Goal: Find specific page/section: Find specific page/section

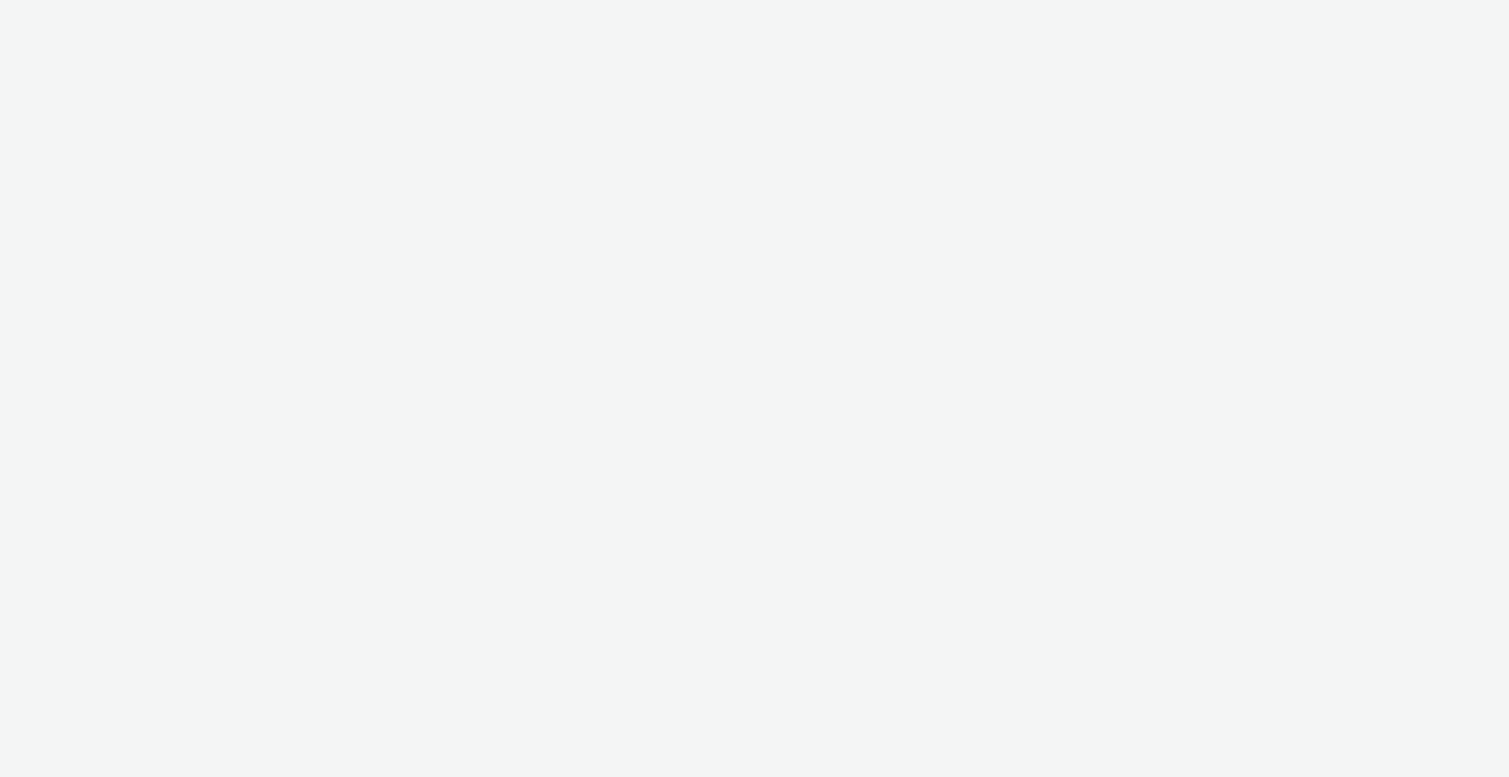
select select "ac009755-aa48-4799-8050-7a339a378eb8"
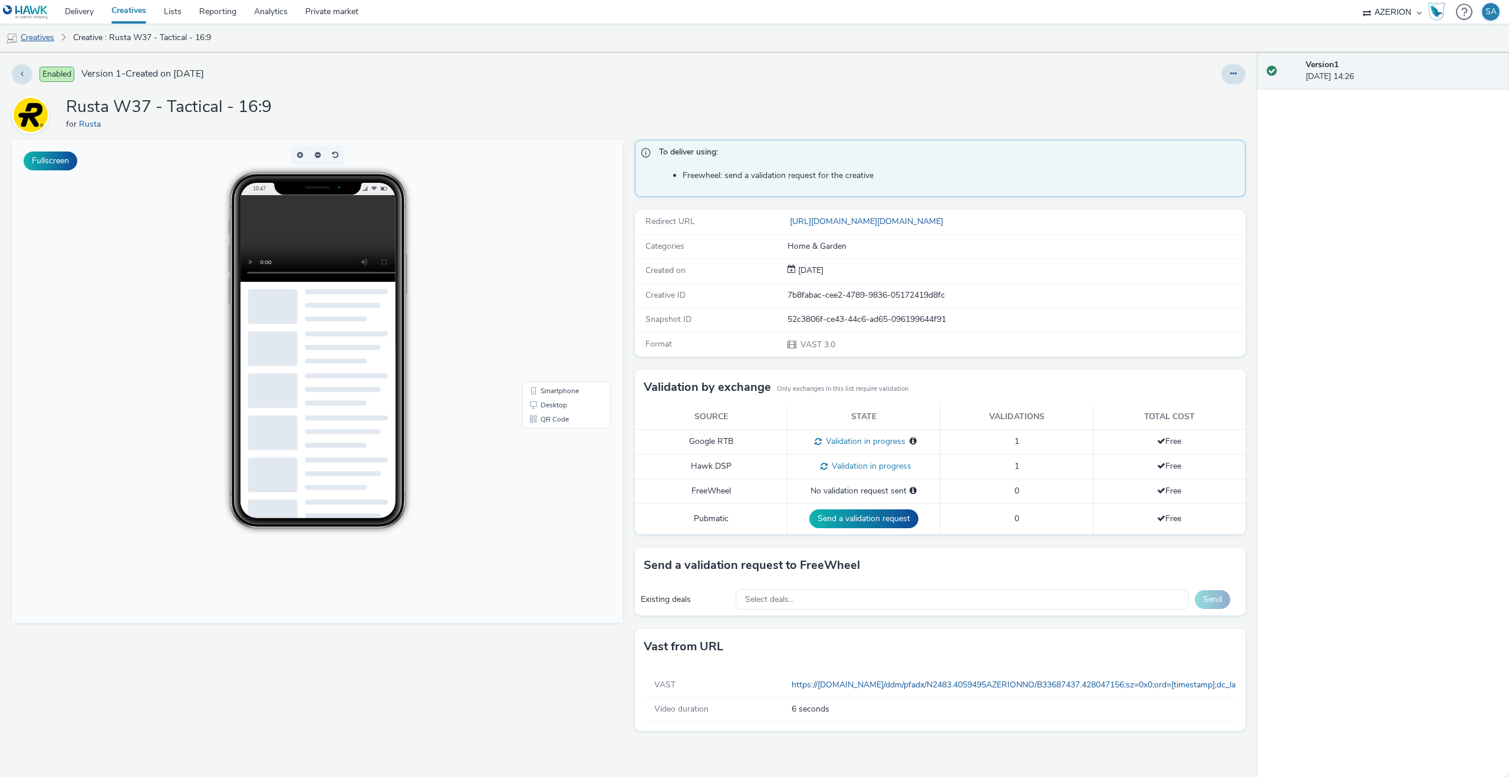
click at [43, 36] on link "Creatives" at bounding box center [30, 38] width 60 height 28
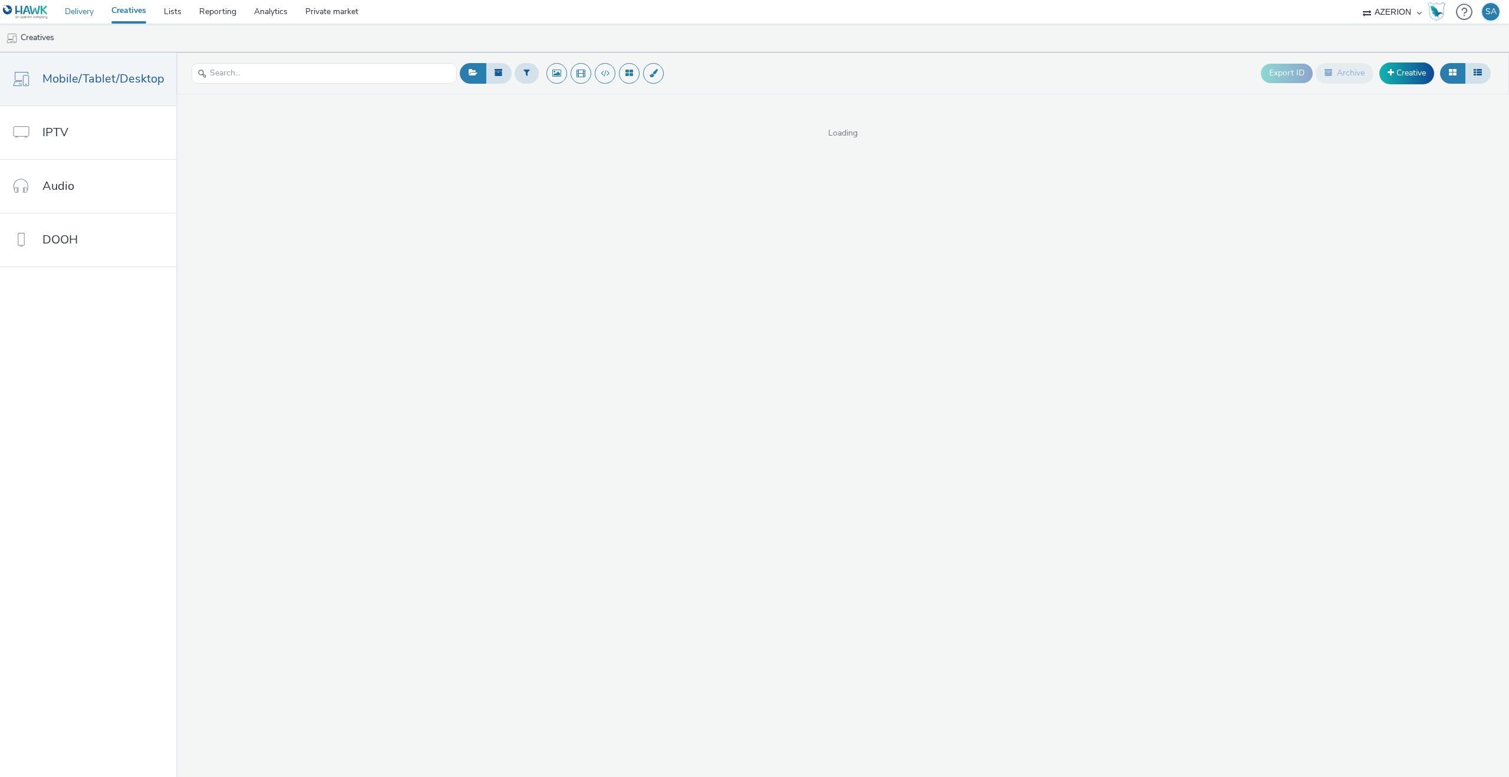
click at [83, 12] on link "Delivery" at bounding box center [79, 12] width 47 height 24
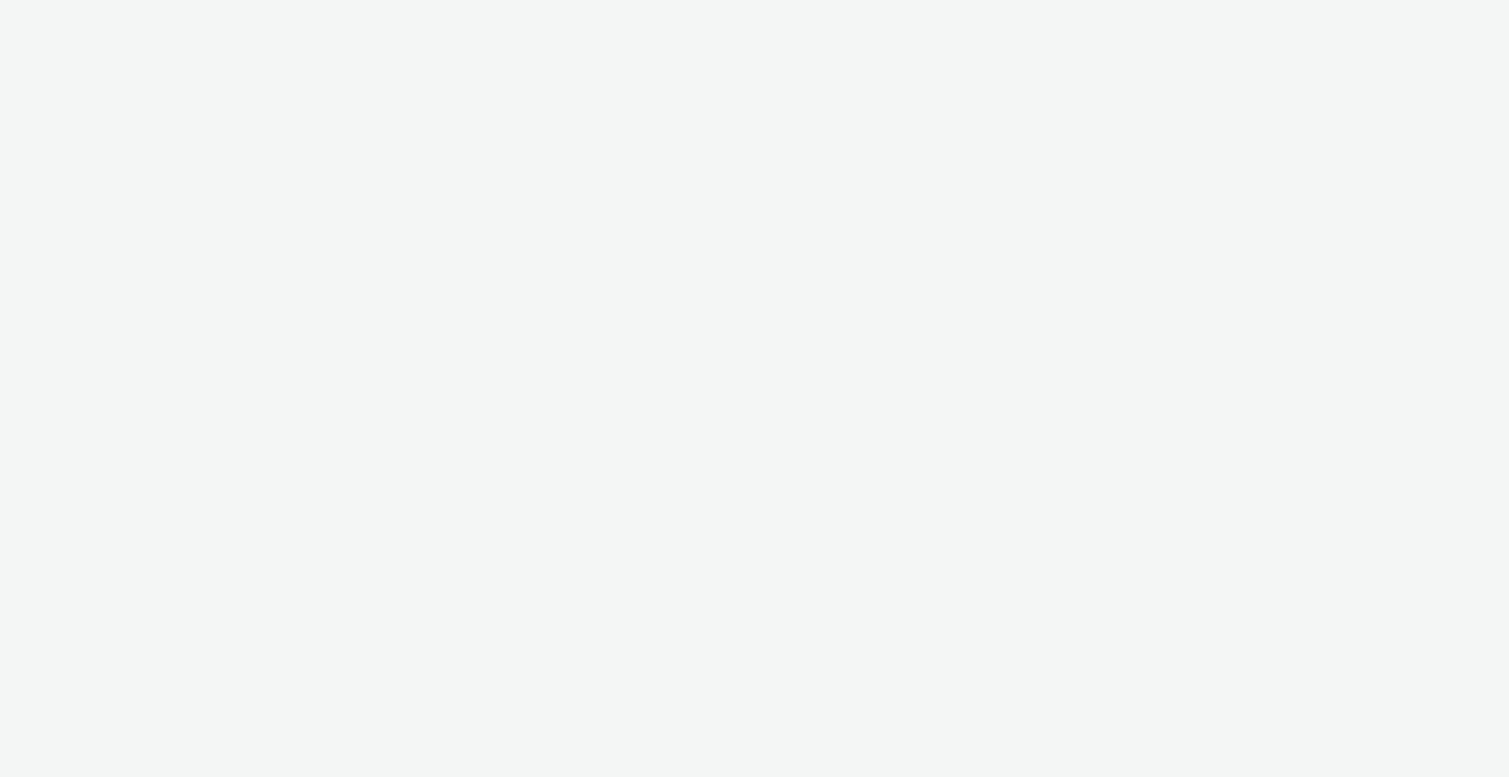
select select "ac009755-aa48-4799-8050-7a339a378eb8"
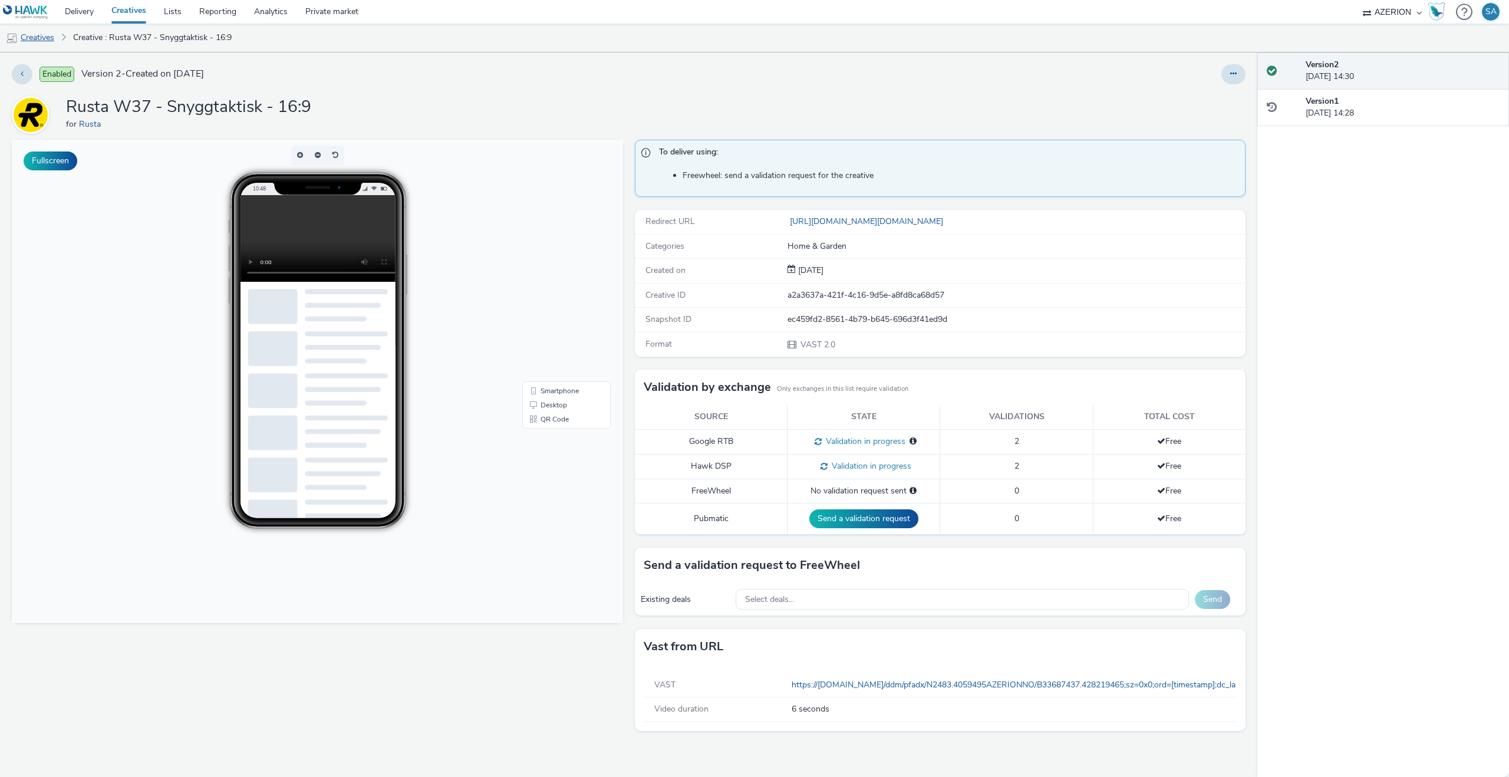
click at [37, 41] on link "Creatives" at bounding box center [30, 38] width 60 height 28
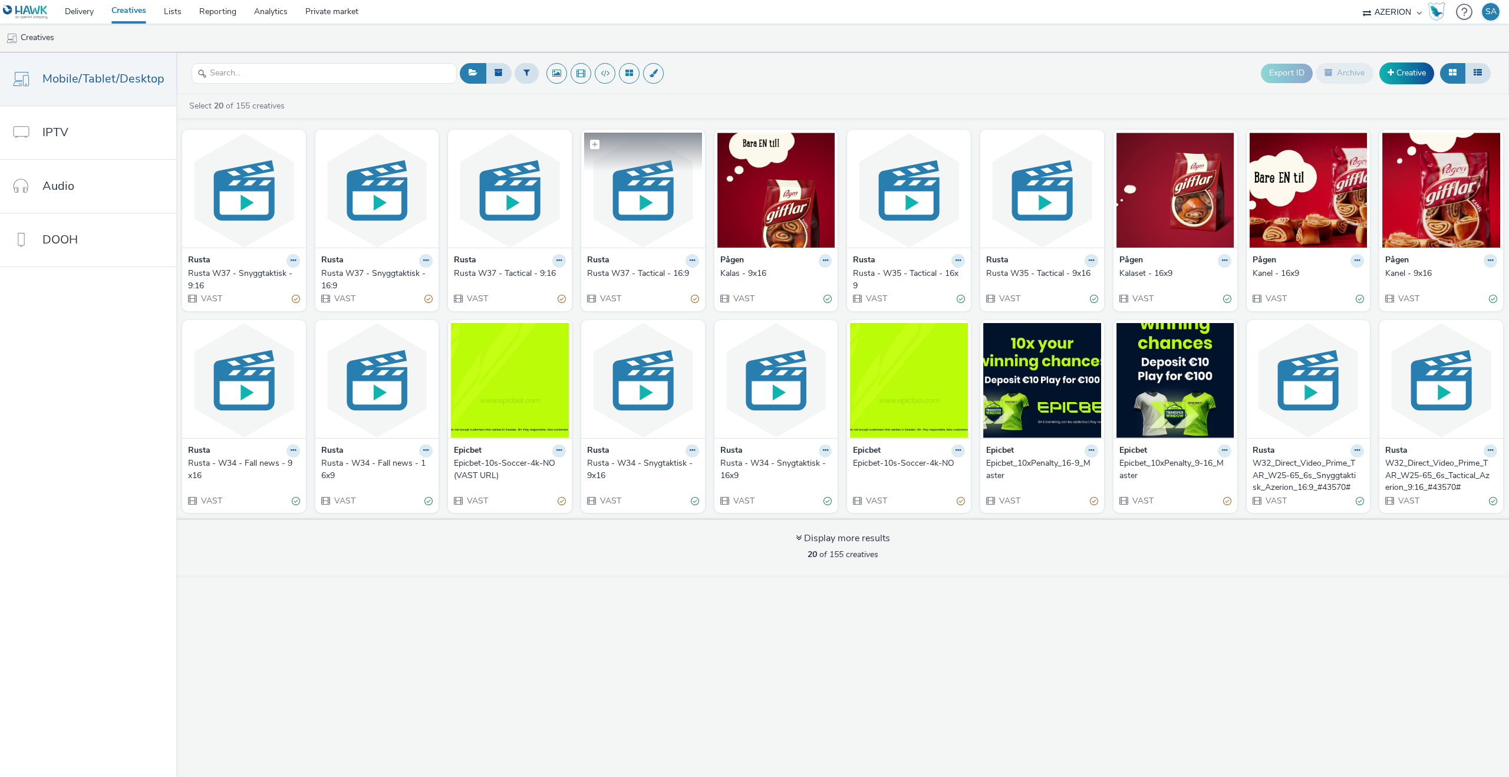
click at [615, 211] on img at bounding box center [643, 190] width 118 height 115
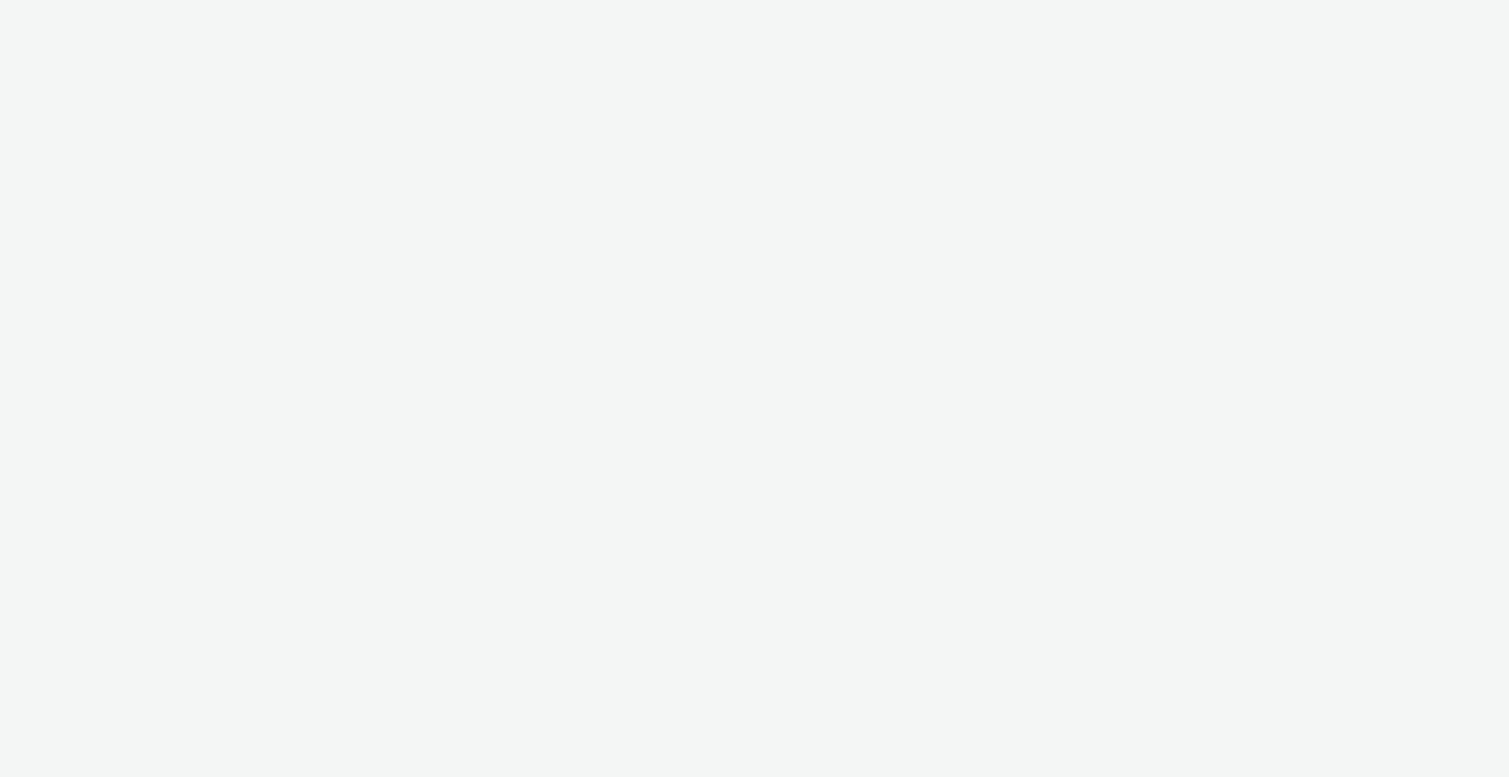
select select "ac009755-aa48-4799-8050-7a339a378eb8"
